Goal: Check status: Check status

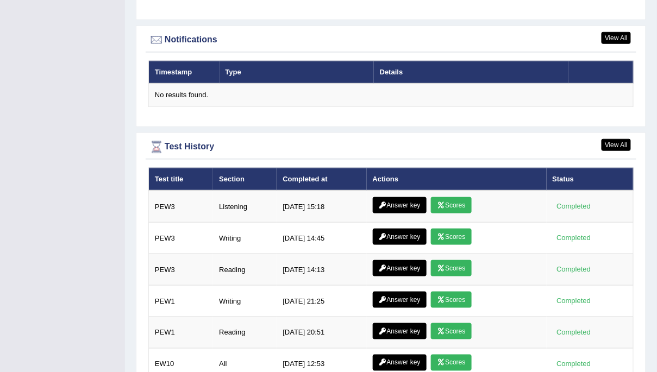
scroll to position [1421, 0]
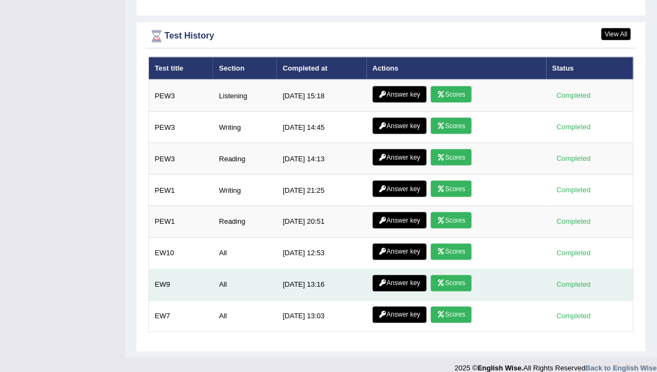
click at [458, 276] on link "Scores" at bounding box center [451, 284] width 40 height 16
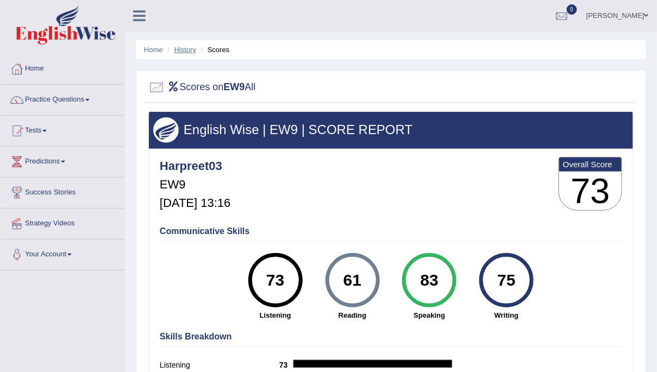
click at [178, 48] on link "History" at bounding box center [186, 50] width 22 height 8
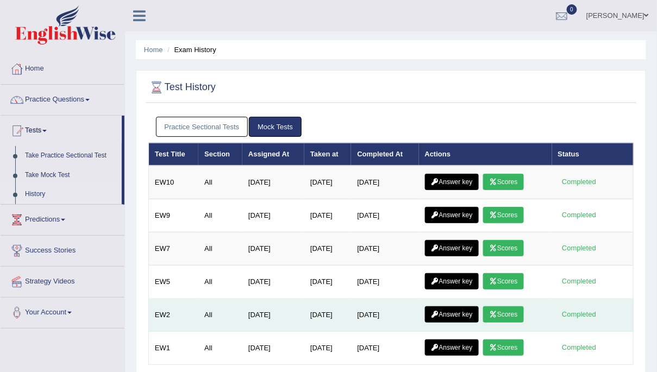
scroll to position [198, 0]
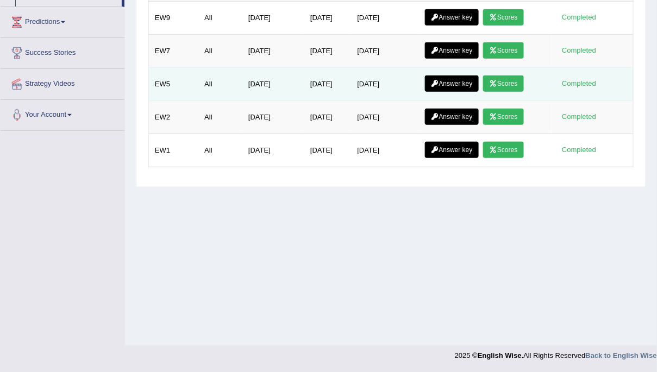
click at [505, 84] on link "Scores" at bounding box center [503, 84] width 40 height 16
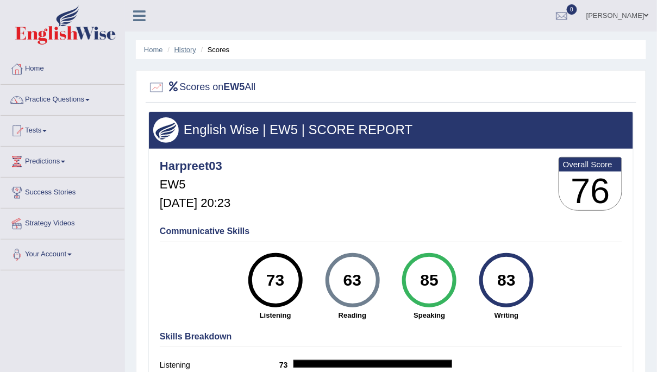
click at [182, 49] on link "History" at bounding box center [186, 50] width 22 height 8
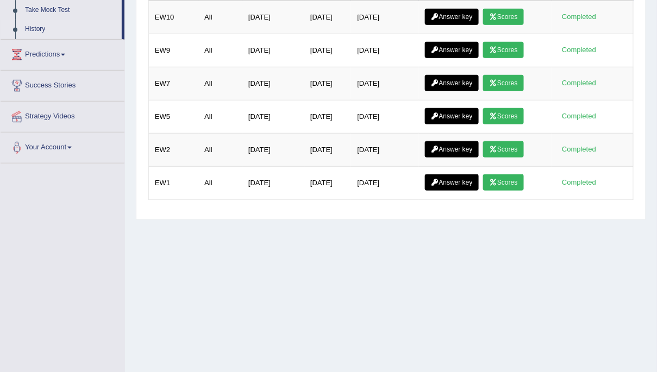
scroll to position [198, 0]
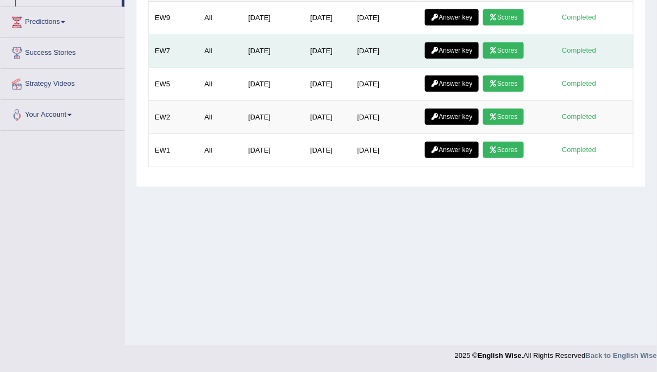
click at [498, 47] on icon at bounding box center [493, 50] width 8 height 7
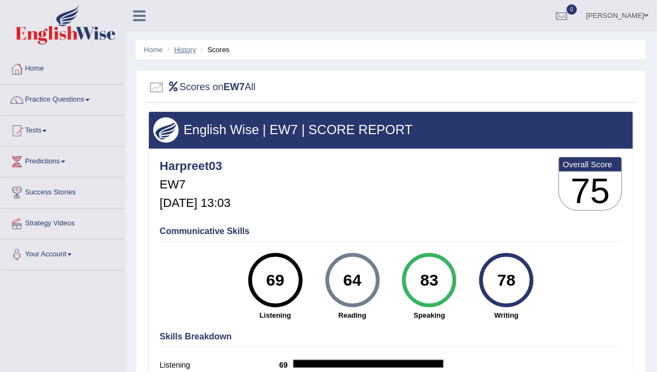
click at [191, 51] on link "History" at bounding box center [186, 50] width 22 height 8
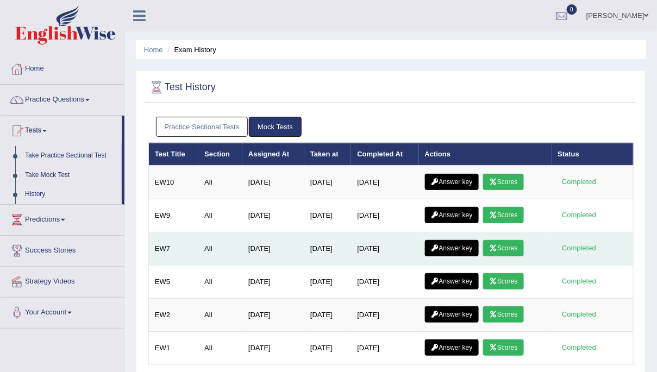
click at [498, 246] on icon at bounding box center [493, 248] width 8 height 7
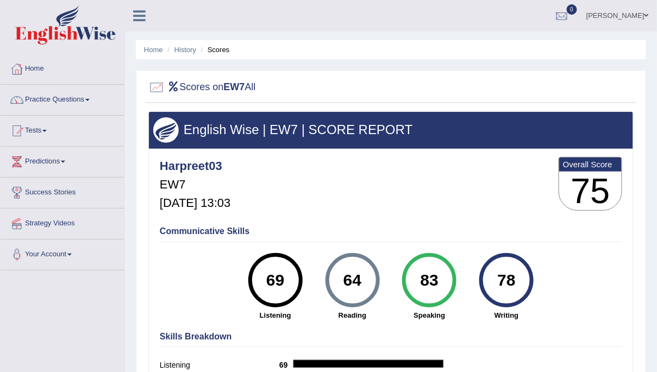
click at [182, 44] on ul "Home History Scores" at bounding box center [391, 49] width 511 height 19
click at [183, 47] on link "History" at bounding box center [186, 50] width 22 height 8
